Goal: Find specific page/section: Find specific page/section

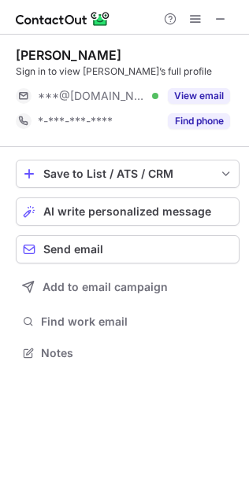
scroll to position [8, 8]
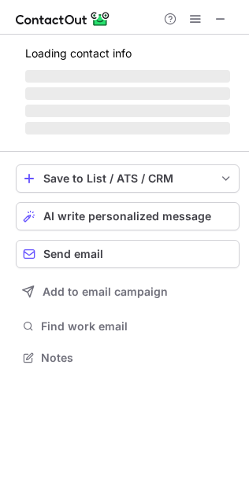
scroll to position [367, 249]
